Goal: Task Accomplishment & Management: Manage account settings

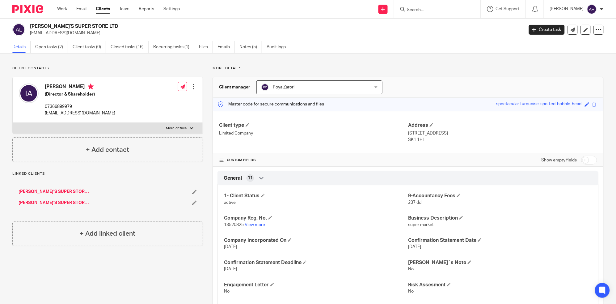
click at [453, 8] on input "Search" at bounding box center [434, 10] width 56 height 6
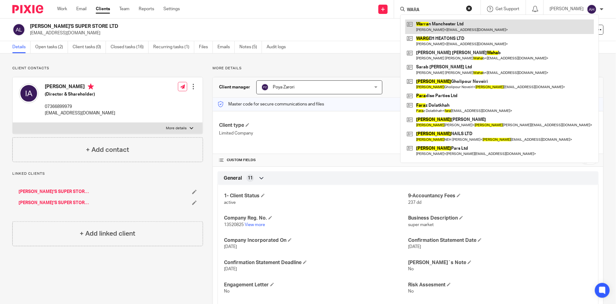
type input "WARA"
click at [454, 27] on link at bounding box center [499, 26] width 189 height 14
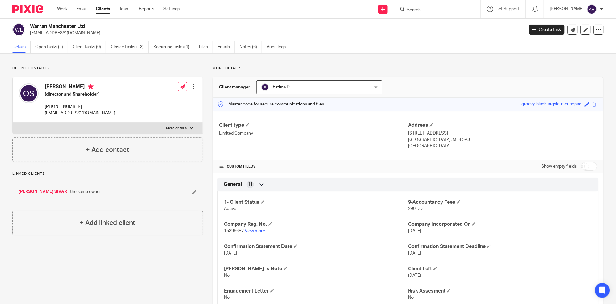
click at [191, 127] on label "More details" at bounding box center [108, 128] width 190 height 11
click at [13, 123] on input "More details" at bounding box center [12, 122] width 0 height 0
checkbox input "true"
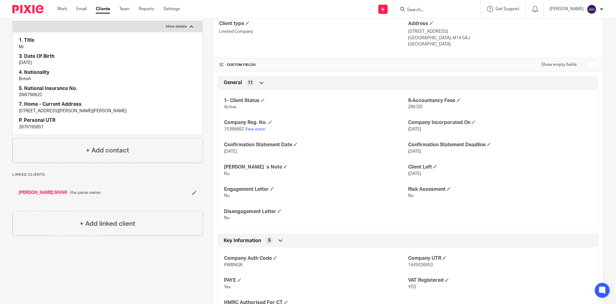
scroll to position [103, 0]
click at [255, 126] on link "View more" at bounding box center [255, 128] width 20 height 4
click at [447, 8] on input "Search" at bounding box center [434, 10] width 56 height 6
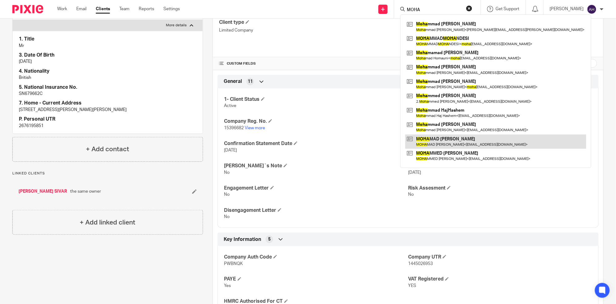
type input "MOHA"
click at [458, 139] on link at bounding box center [495, 141] width 181 height 14
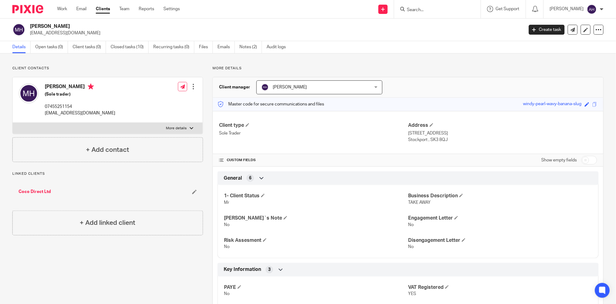
click at [440, 6] on form at bounding box center [439, 9] width 66 height 8
click at [441, 7] on input "Search" at bounding box center [434, 10] width 56 height 6
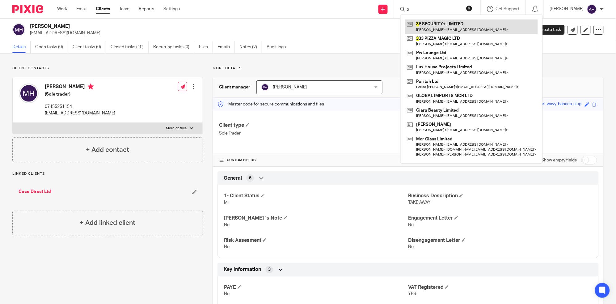
type input "3"
click at [446, 27] on link at bounding box center [471, 26] width 132 height 14
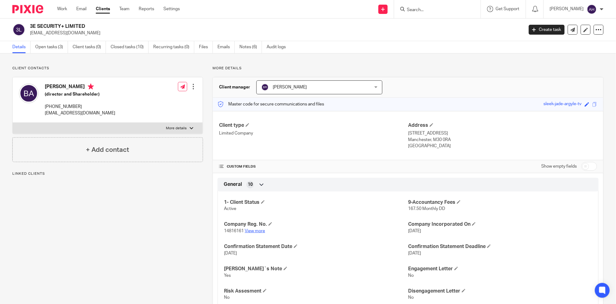
click at [252, 229] on link "View more" at bounding box center [255, 230] width 20 height 4
click at [49, 46] on link "Open tasks (3)" at bounding box center [51, 47] width 33 height 12
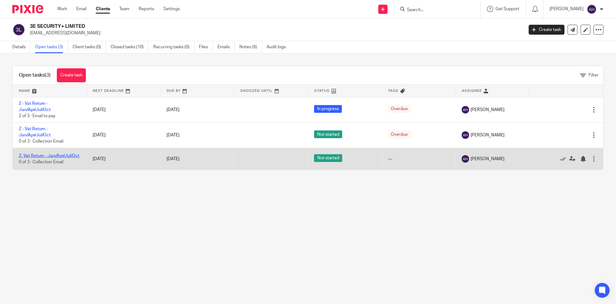
click at [37, 154] on link "Z- Vat Return - Jan/Apr/Jul/Oct" at bounding box center [49, 155] width 61 height 4
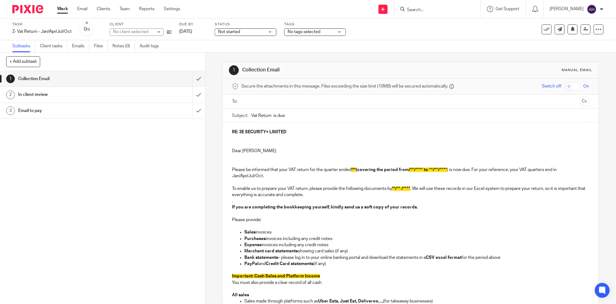
click at [151, 91] on div "In client review" at bounding box center [102, 94] width 168 height 9
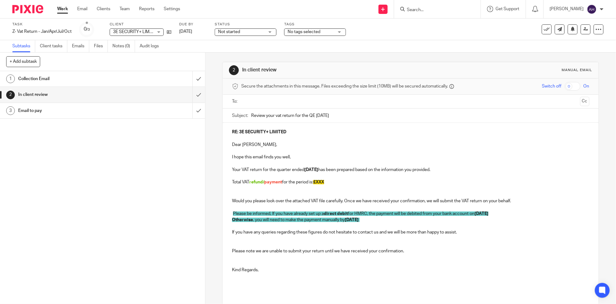
click at [336, 180] on p "Total VAT refund/ payment for the period is: £XXX" at bounding box center [410, 182] width 357 height 6
click at [282, 182] on p "Total VAT refund/ payment for the period is: £" at bounding box center [410, 182] width 357 height 6
click at [356, 183] on p "Total VAT refund for the period is: £" at bounding box center [410, 182] width 357 height 6
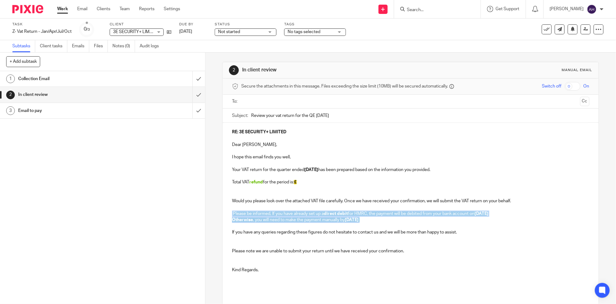
drag, startPoint x: 385, startPoint y: 221, endPoint x: 226, endPoint y: 211, distance: 159.6
click at [226, 211] on div "RE: 3E SECURITY+ LIMITED Dear Benyamin, I hope this email finds you well, Your …" at bounding box center [411, 210] width 376 height 174
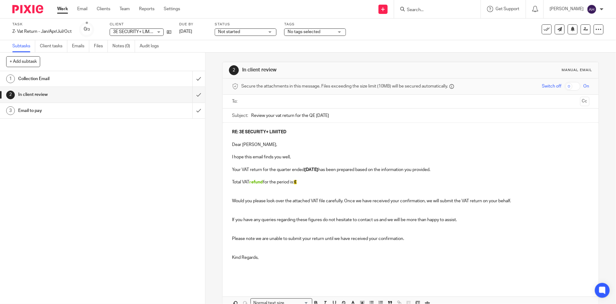
click at [450, 264] on p at bounding box center [410, 266] width 357 height 13
click at [305, 179] on p "Total VAT refund for the period is: £" at bounding box center [410, 182] width 357 height 6
click at [300, 184] on strong "£ -83.75" at bounding box center [301, 182] width 15 height 4
click at [315, 189] on p at bounding box center [410, 188] width 357 height 6
drag, startPoint x: 314, startPoint y: 181, endPoint x: 298, endPoint y: 184, distance: 16.3
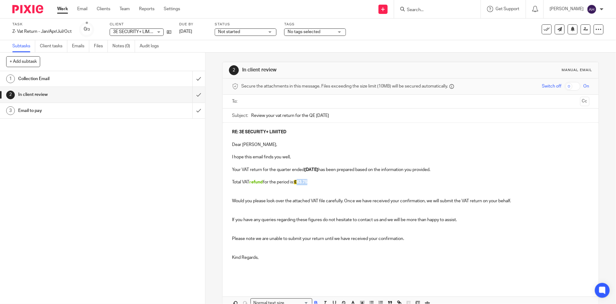
click at [298, 184] on p "Total VAT refund for the period is: £ 83.75" at bounding box center [410, 182] width 357 height 6
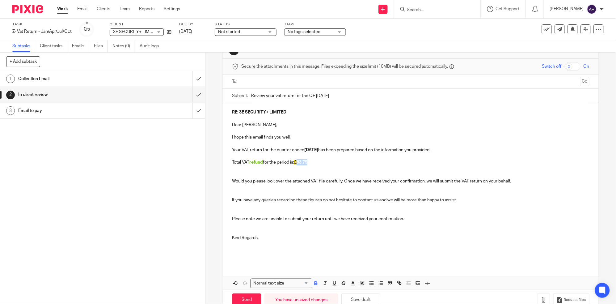
scroll to position [36, 0]
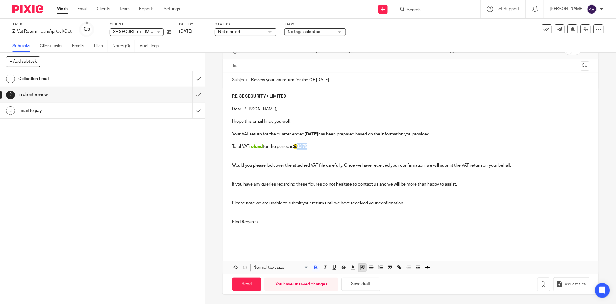
click at [360, 266] on icon "button" at bounding box center [362, 267] width 6 height 6
click at [365, 274] on li "color:#FCDC00" at bounding box center [367, 275] width 5 height 5
click at [477, 225] on p at bounding box center [410, 231] width 357 height 13
click at [382, 229] on p at bounding box center [410, 231] width 357 height 13
click at [540, 285] on icon "button" at bounding box center [543, 284] width 6 height 6
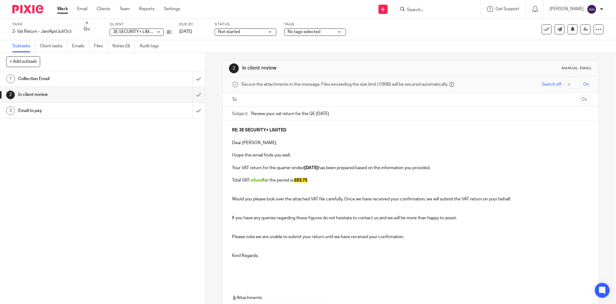
scroll to position [0, 0]
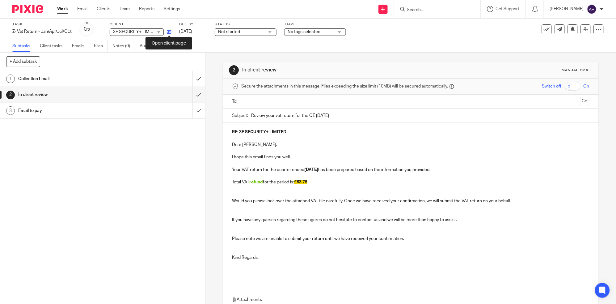
click at [169, 31] on icon at bounding box center [169, 32] width 5 height 5
click at [347, 99] on input "text" at bounding box center [410, 101] width 334 height 7
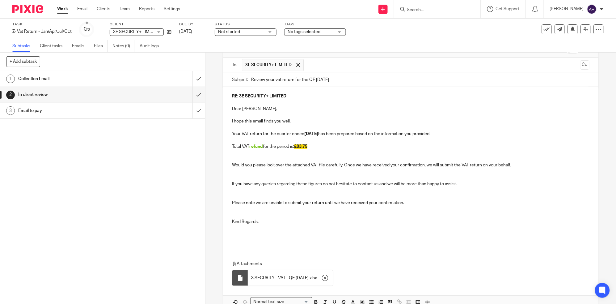
scroll to position [69, 0]
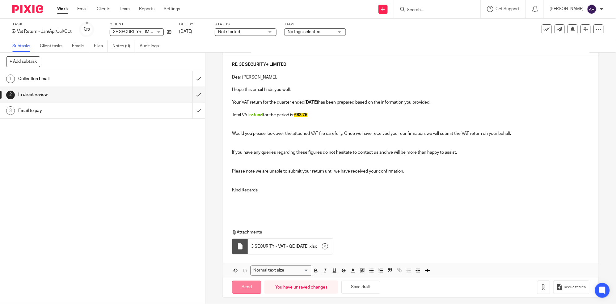
click at [245, 288] on input "Send" at bounding box center [246, 286] width 29 height 13
type input "Sent"
click at [59, 7] on link "Work" at bounding box center [62, 9] width 11 height 6
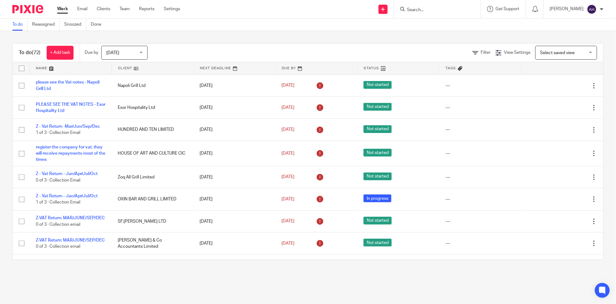
click at [442, 8] on input "Search" at bounding box center [434, 10] width 56 height 6
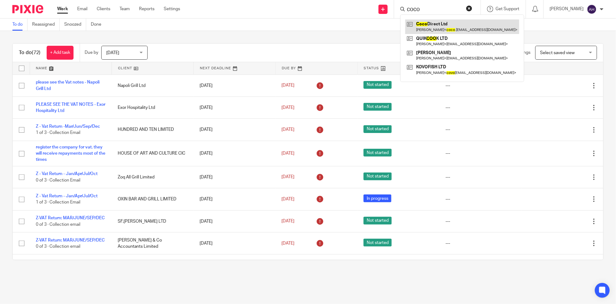
type input "COCO"
click at [453, 25] on link at bounding box center [462, 26] width 114 height 14
